Goal: Information Seeking & Learning: Learn about a topic

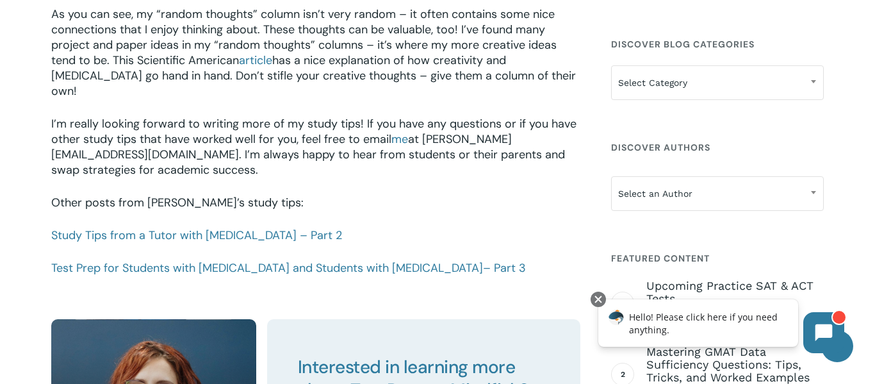
scroll to position [1825, 0]
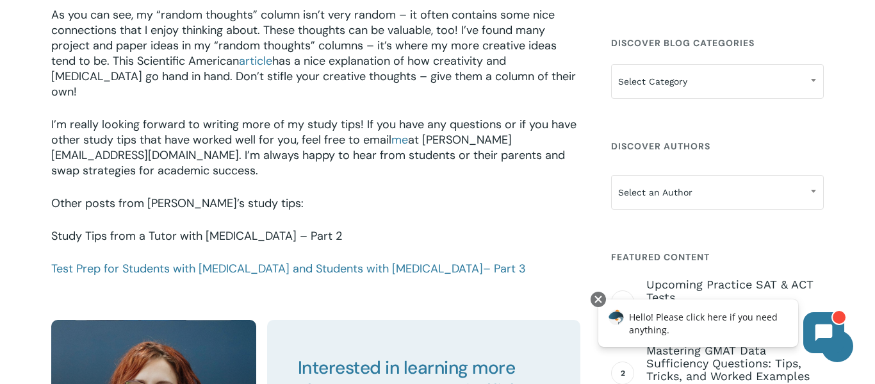
click at [172, 228] on link "Study Tips from a Tutor with [MEDICAL_DATA] – Part 2" at bounding box center [196, 235] width 291 height 15
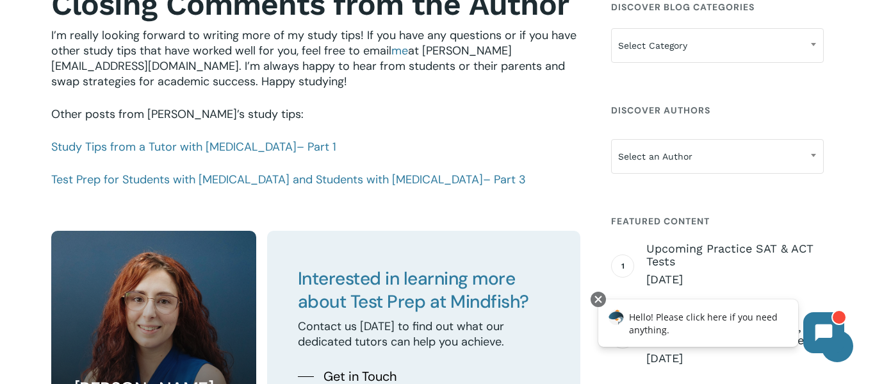
scroll to position [1486, 0]
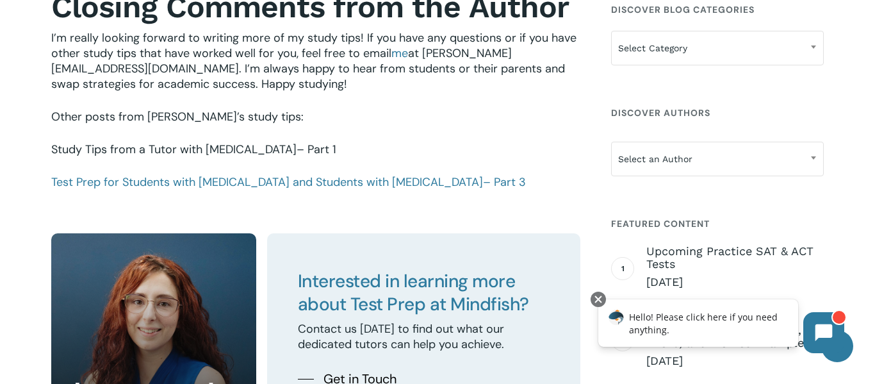
click at [154, 148] on link "Study Tips from a Tutor with [MEDICAL_DATA] – Part 1" at bounding box center [193, 149] width 285 height 15
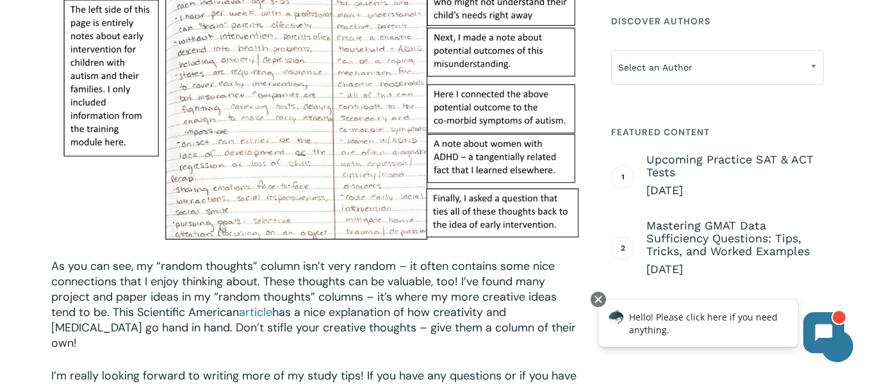
scroll to position [1573, 0]
